Goal: Information Seeking & Learning: Learn about a topic

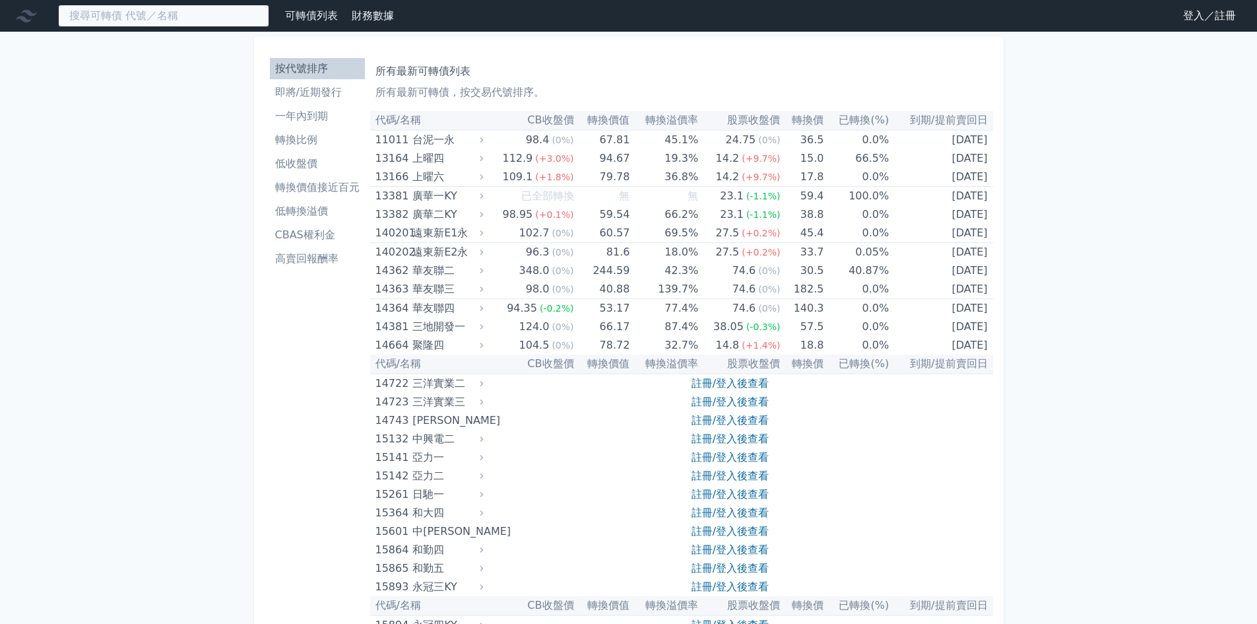
click at [148, 16] on input at bounding box center [163, 16] width 211 height 22
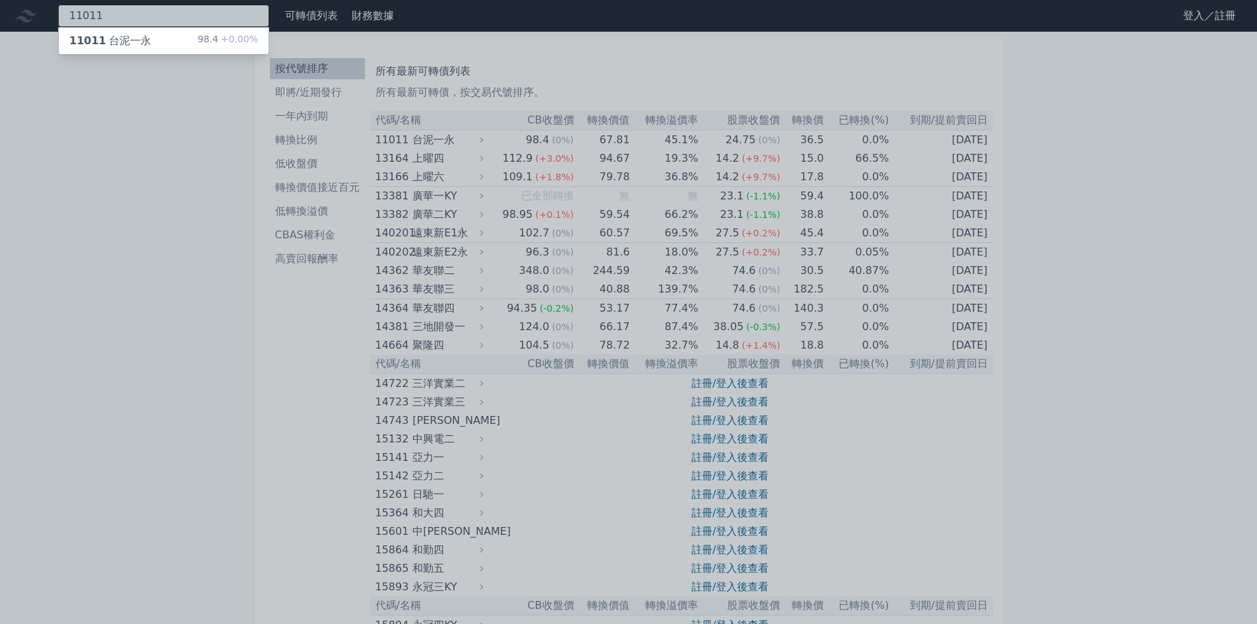
type input "11011"
click at [134, 32] on div "11011 台泥一永 98.4 +0.00%" at bounding box center [164, 41] width 210 height 26
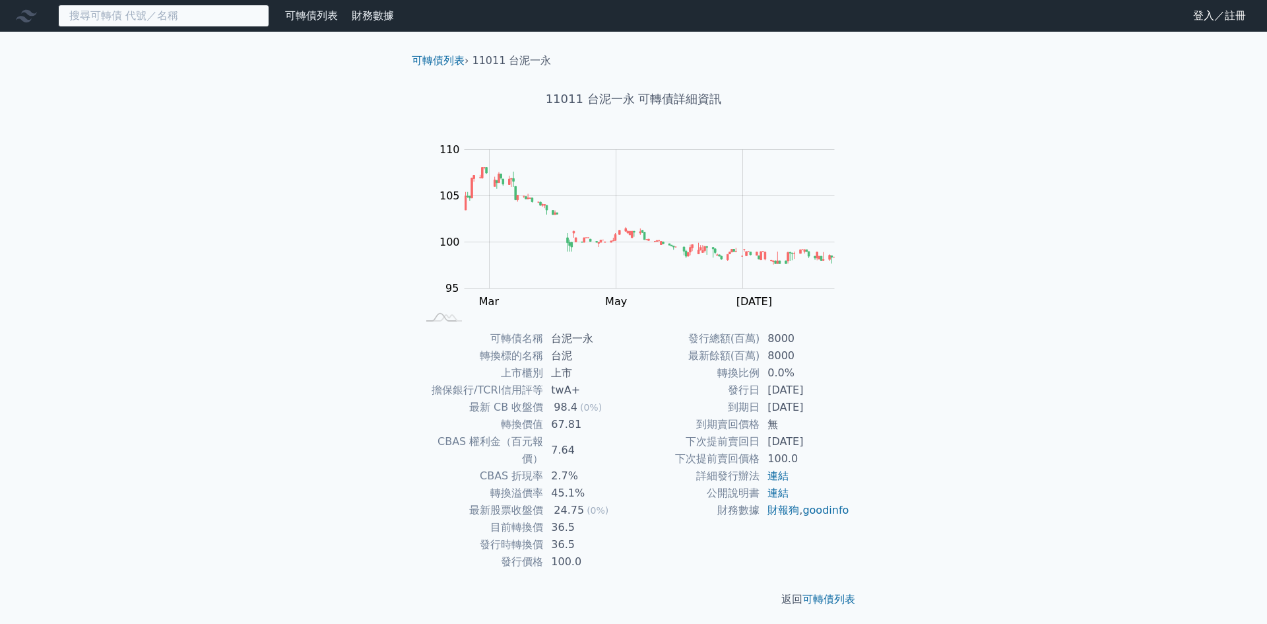
click at [199, 14] on input at bounding box center [163, 16] width 211 height 22
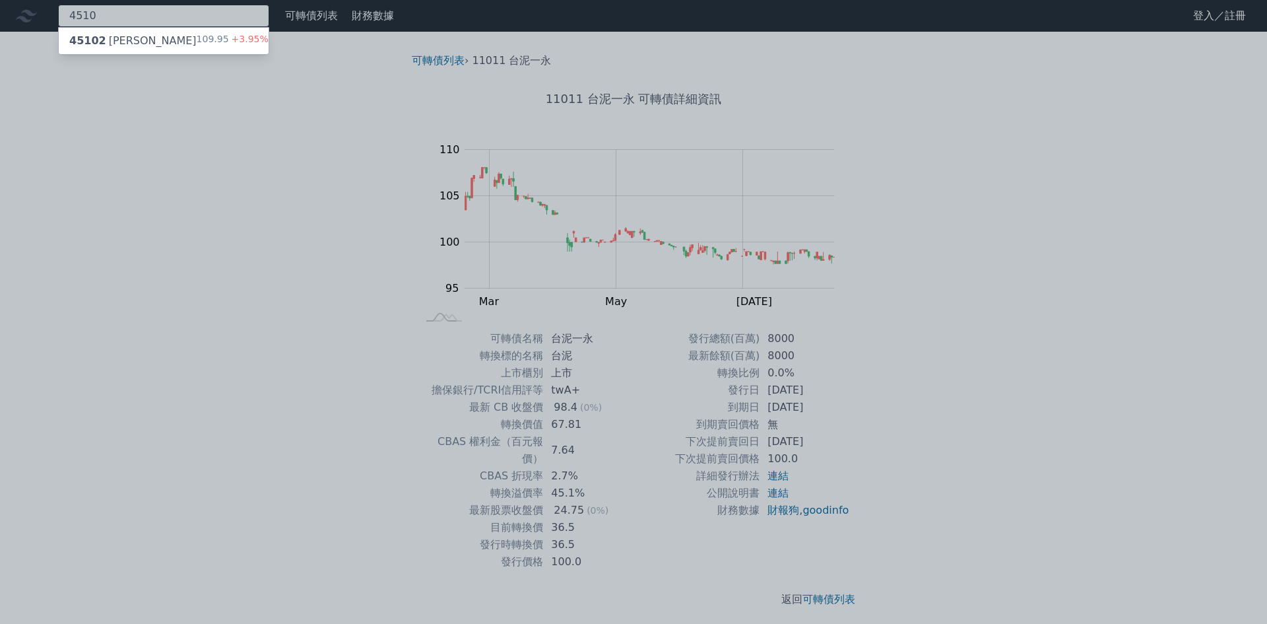
type input "4510"
click at [168, 37] on div "45102 [PERSON_NAME]二 109.95 +3.95%" at bounding box center [164, 41] width 210 height 26
